Goal: Task Accomplishment & Management: Use online tool/utility

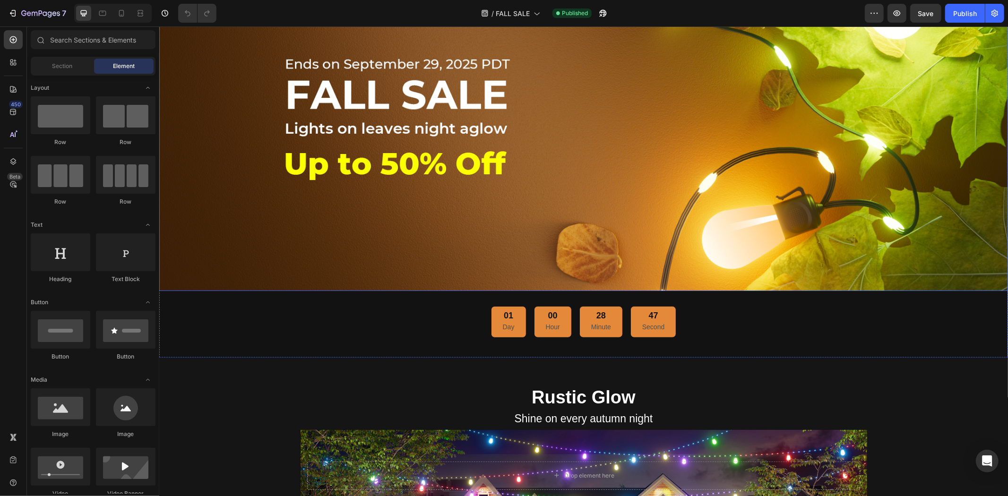
scroll to position [420, 0]
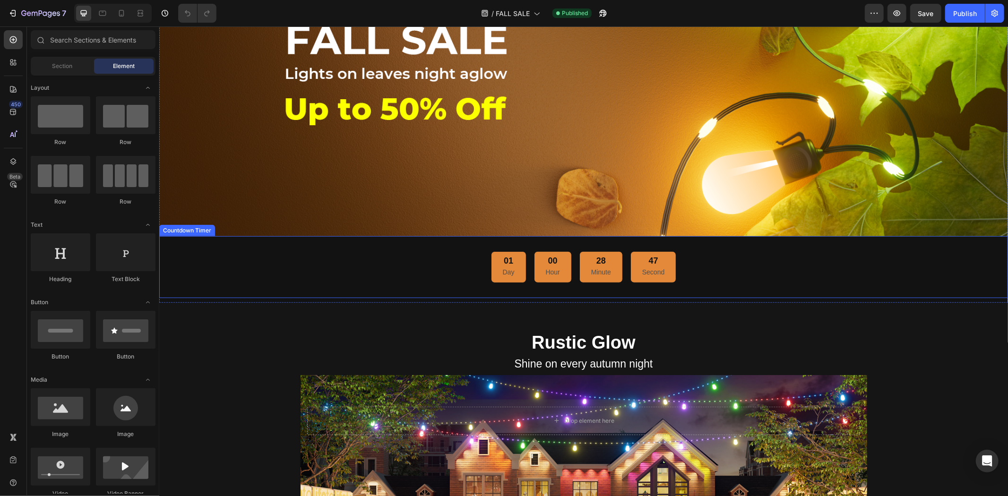
click at [428, 262] on div "01 Day 00 Hour 28 Minute 47 Second" at bounding box center [583, 267] width 819 height 32
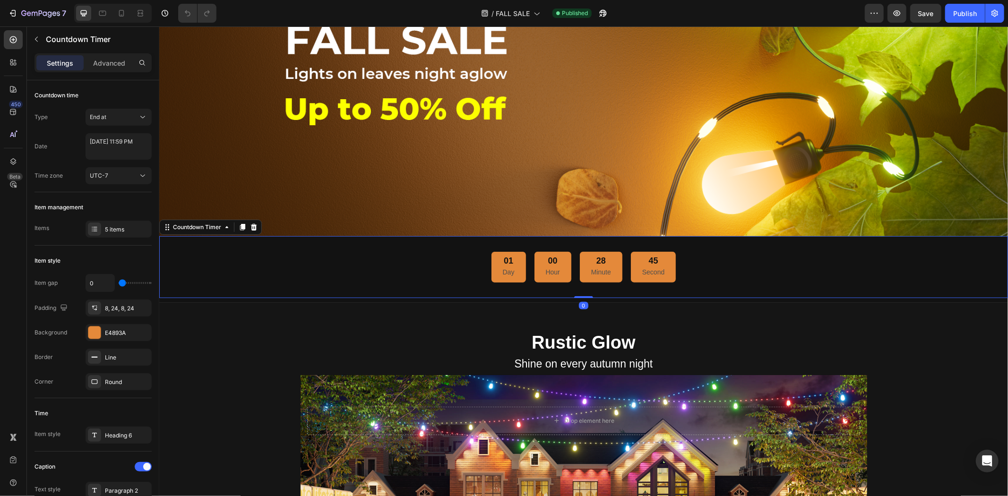
click at [251, 224] on icon at bounding box center [253, 227] width 6 height 7
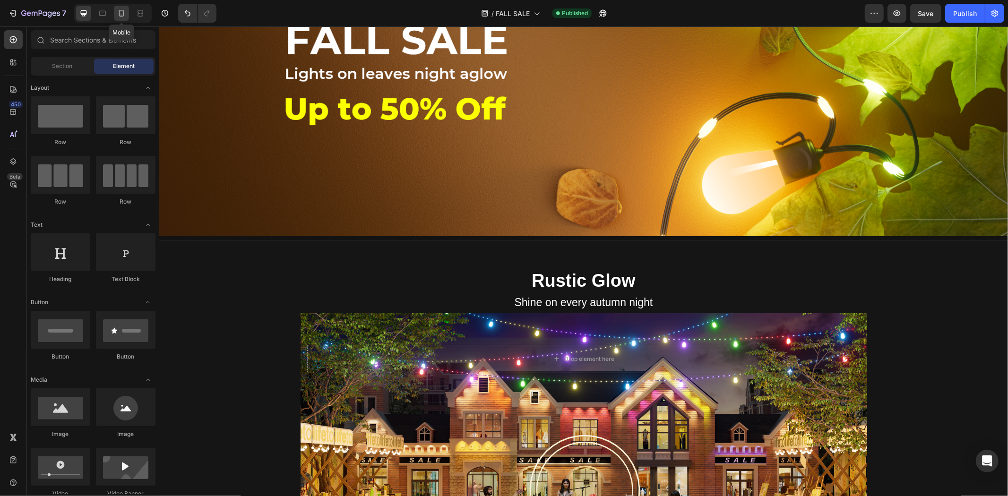
click at [123, 16] on icon at bounding box center [121, 13] width 9 height 9
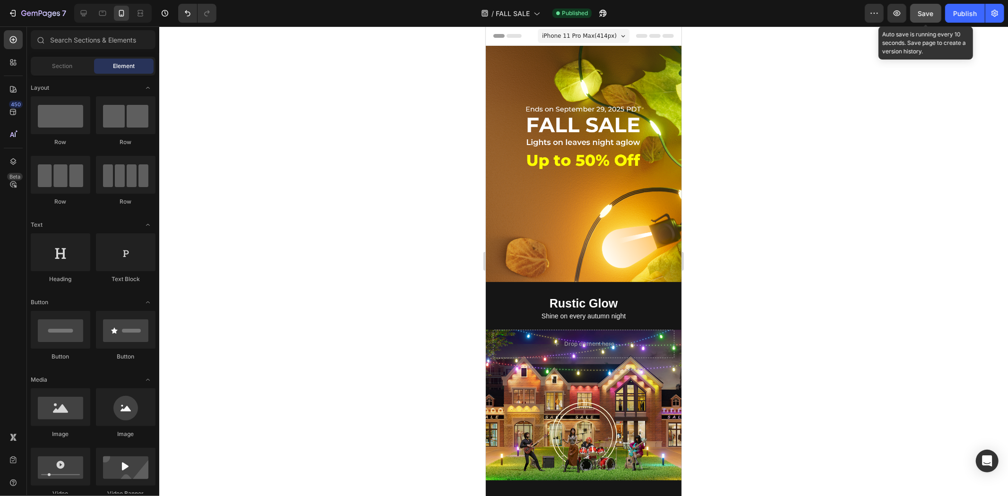
click at [921, 15] on span "Save" at bounding box center [926, 13] width 16 height 8
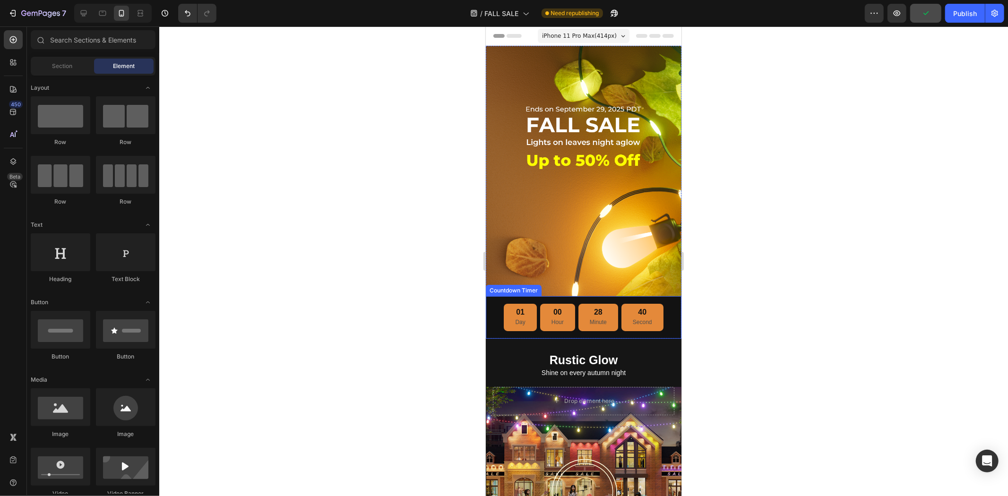
click at [621, 313] on div "40 Second" at bounding box center [642, 316] width 42 height 27
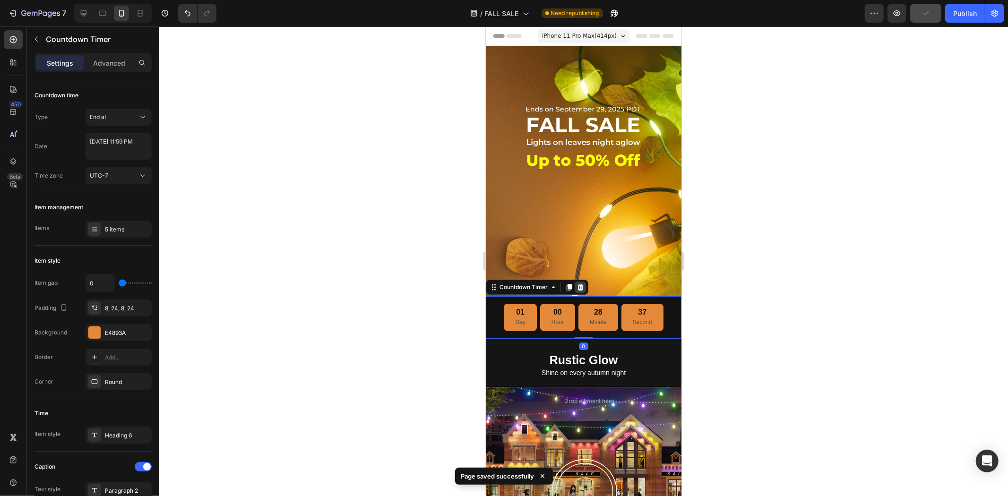
click at [578, 283] on icon at bounding box center [580, 287] width 8 height 8
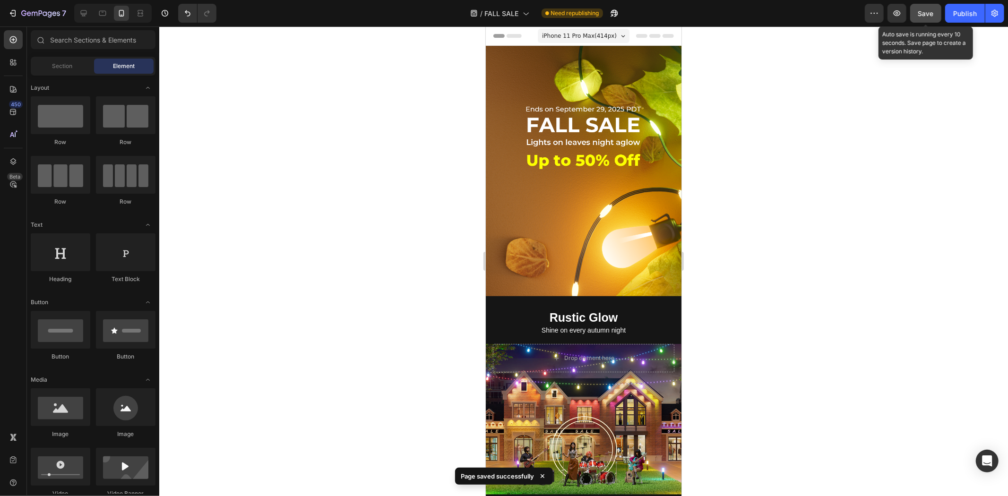
click at [928, 13] on span "Save" at bounding box center [926, 13] width 16 height 8
click at [958, 13] on div "Publish" at bounding box center [965, 14] width 24 height 10
